Goal: Task Accomplishment & Management: Manage account settings

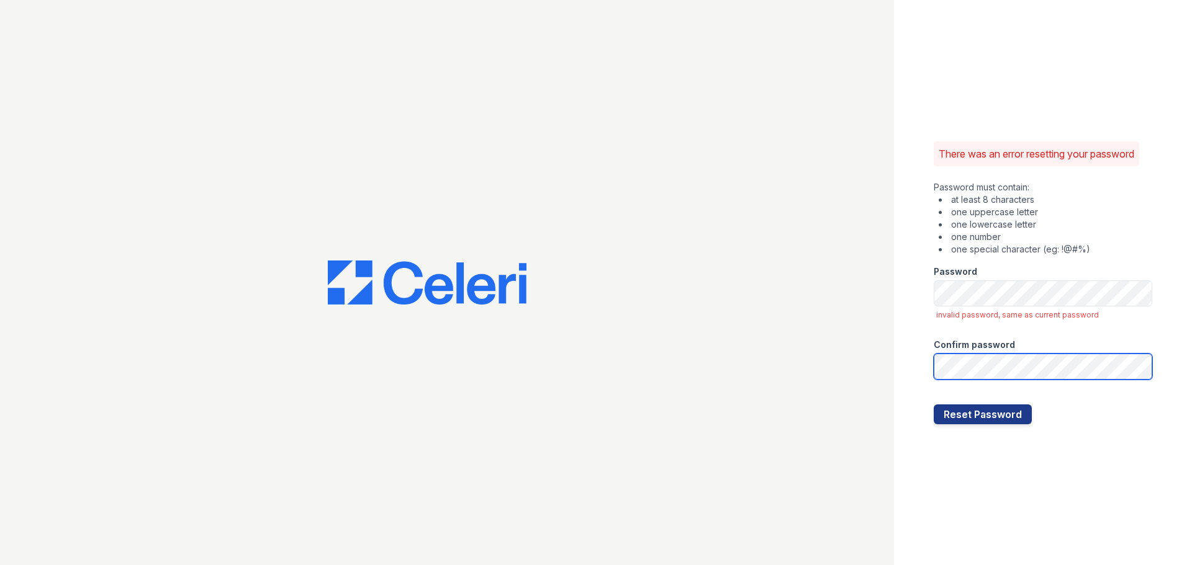
click at [933, 405] on button "Reset Password" at bounding box center [982, 415] width 98 height 20
click at [959, 408] on button "Reset Password" at bounding box center [982, 415] width 98 height 20
click at [958, 413] on button "Reset Password" at bounding box center [982, 415] width 98 height 20
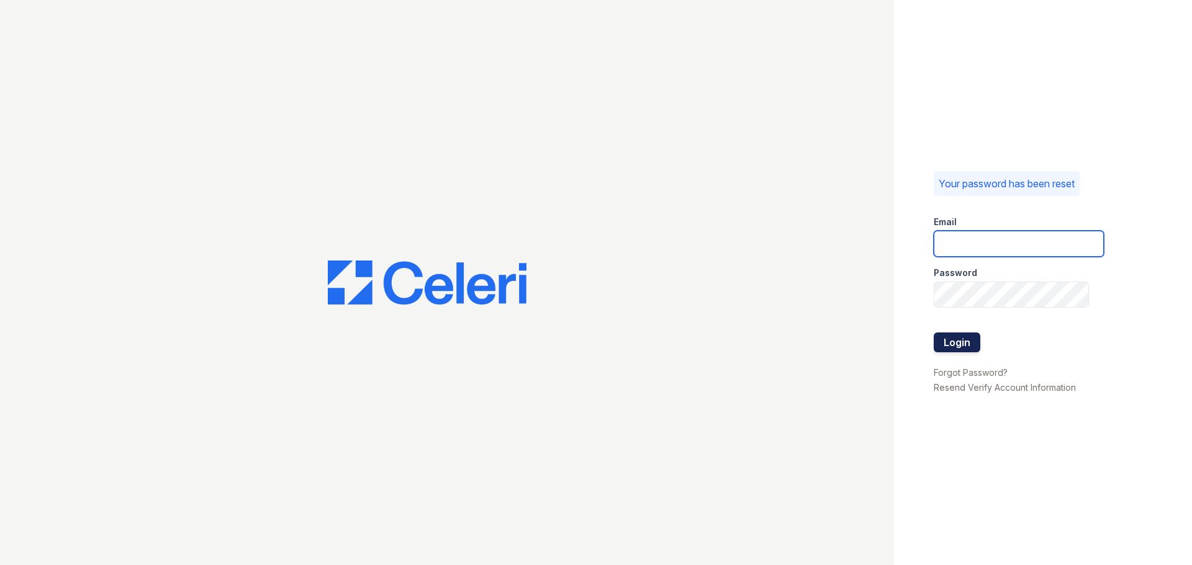
type input "[EMAIL_ADDRESS][DOMAIN_NAME]"
click at [961, 351] on button "Login" at bounding box center [956, 343] width 47 height 20
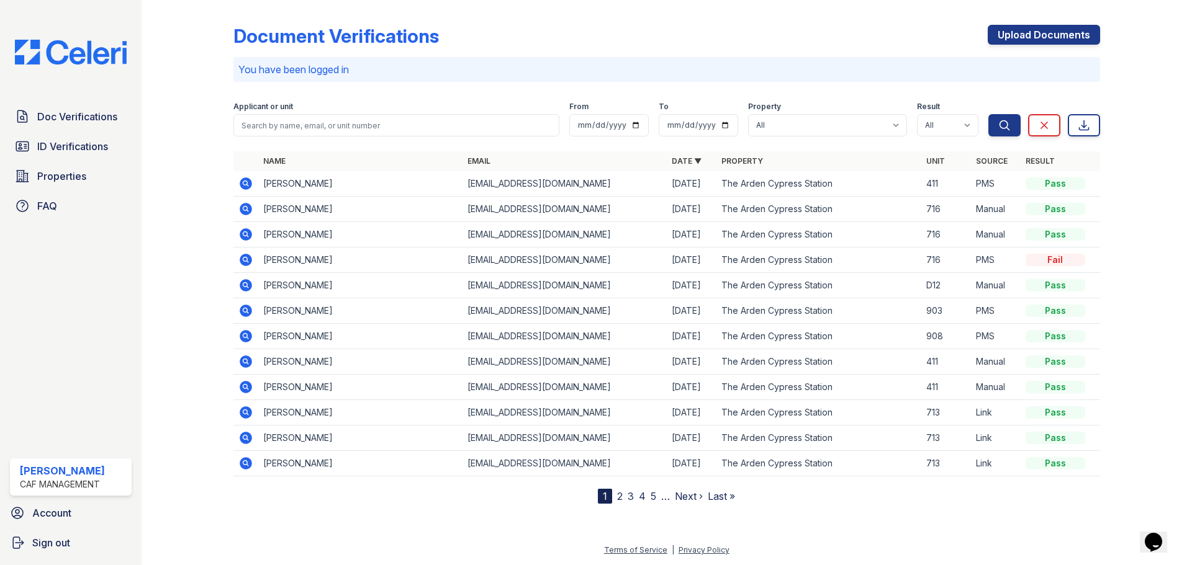
click at [196, 155] on div at bounding box center [197, 254] width 72 height 499
